Goal: Information Seeking & Learning: Learn about a topic

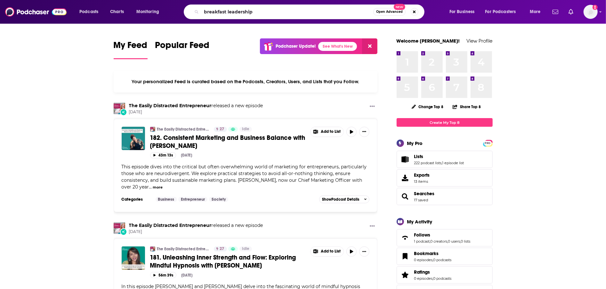
type input "breakfast leadership"
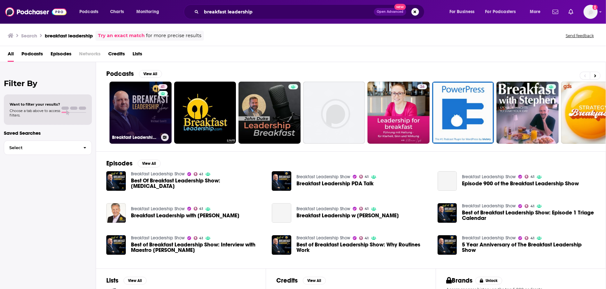
click at [150, 118] on link "41 Breakfast Leadership Show" at bounding box center [140, 113] width 62 height 62
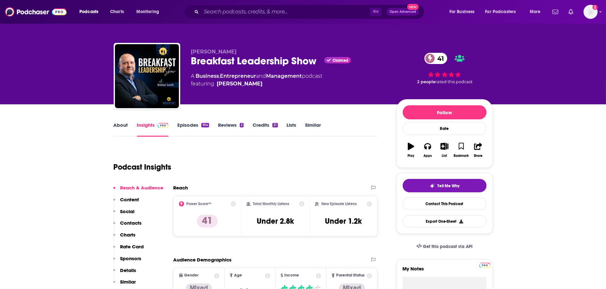
click at [120, 125] on link "About" at bounding box center [121, 129] width 14 height 15
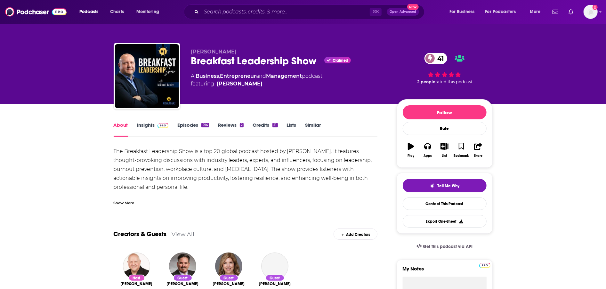
scroll to position [7, 0]
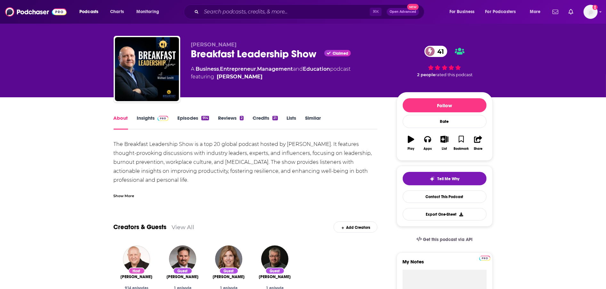
drag, startPoint x: 109, startPoint y: 145, endPoint x: 193, endPoint y: 181, distance: 91.0
copy div "The Breakfast Leadership Show is a top 20 global podcast hosted by [PERSON_NAME…"
